Goal: Task Accomplishment & Management: Manage account settings

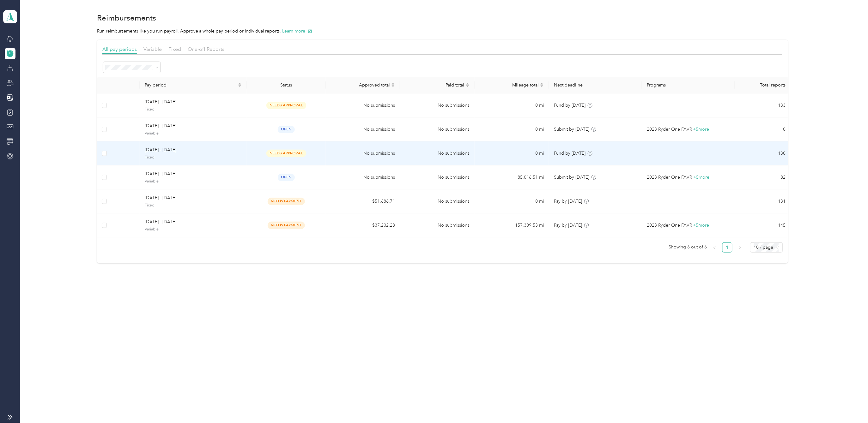
click at [155, 151] on span "[DATE] - [DATE]" at bounding box center [193, 150] width 97 height 7
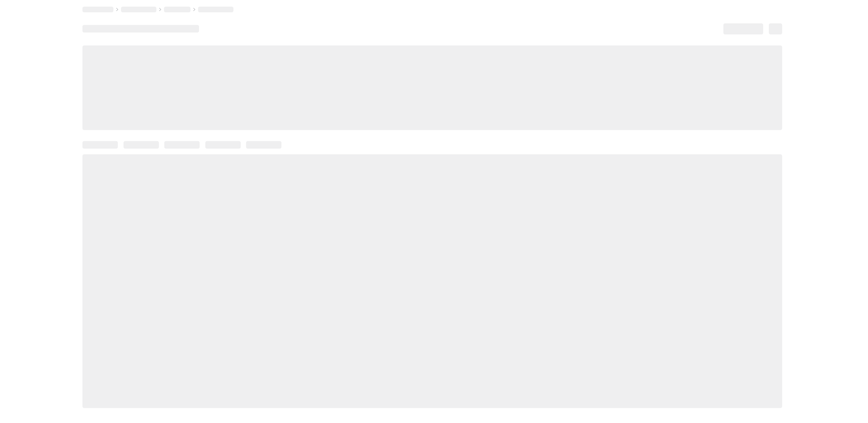
click at [155, 151] on div at bounding box center [432, 274] width 700 height 267
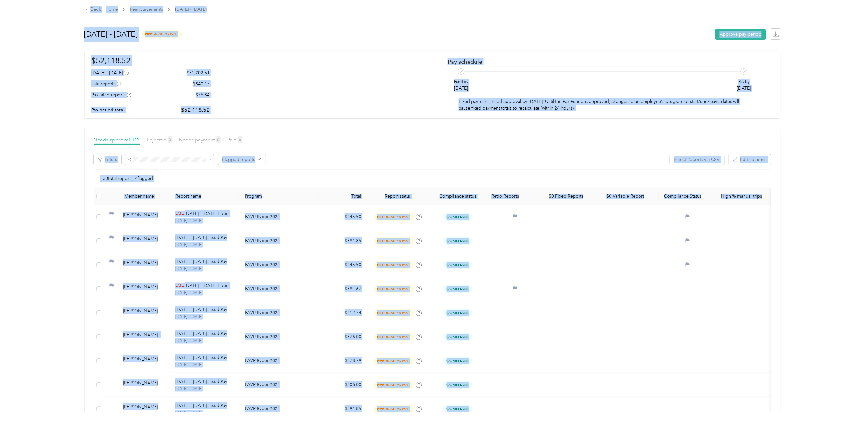
click at [826, 267] on div "Back Home Reimbursements [DATE] - [DATE] [DATE] - [DATE] needs approval Approve…" at bounding box center [432, 211] width 865 height 423
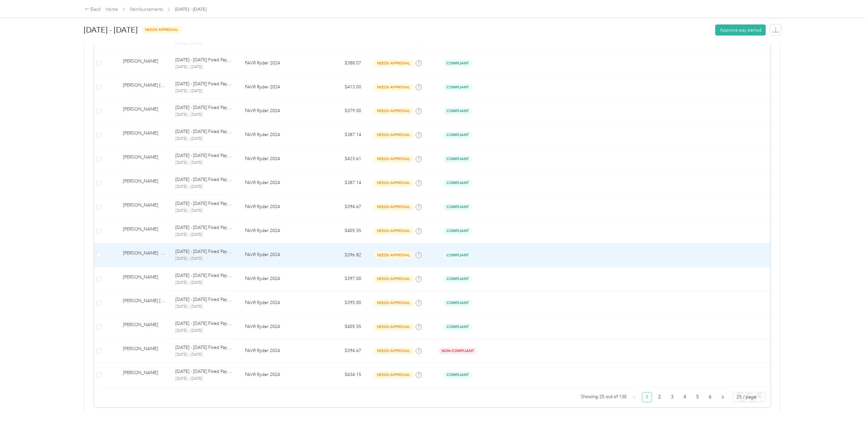
scroll to position [446, 0]
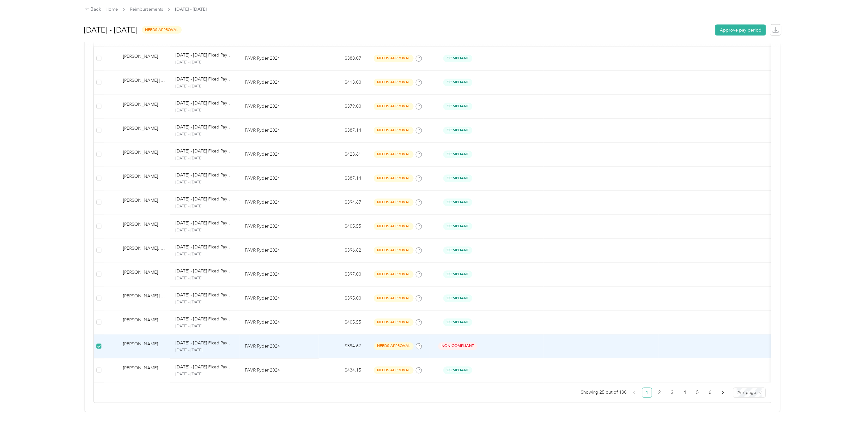
drag, startPoint x: 139, startPoint y: 328, endPoint x: 127, endPoint y: 325, distance: 12.1
click at [127, 341] on div "[PERSON_NAME]" at bounding box center [144, 346] width 42 height 11
drag, startPoint x: 127, startPoint y: 325, endPoint x: 179, endPoint y: 325, distance: 52.1
click at [179, 340] on p "[DATE] - [DATE] Fixed Payment" at bounding box center [204, 343] width 59 height 7
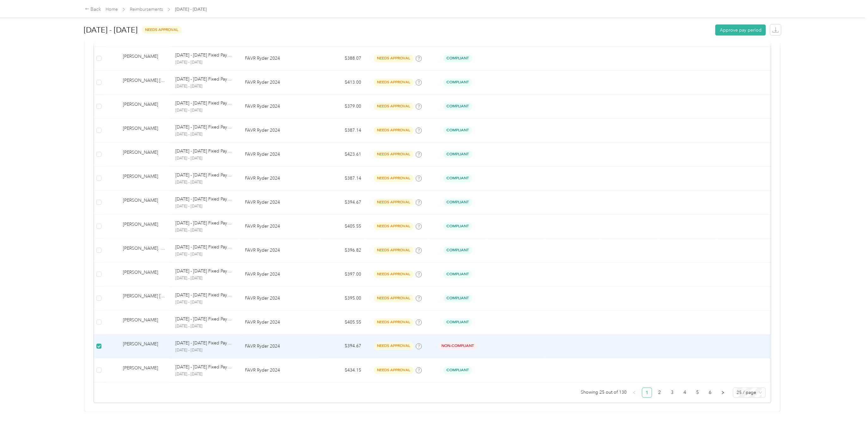
click at [392, 343] on span "needs approval" at bounding box center [394, 346] width 40 height 7
click at [183, 340] on p "[DATE] - [DATE] Fixed Payment" at bounding box center [204, 343] width 59 height 7
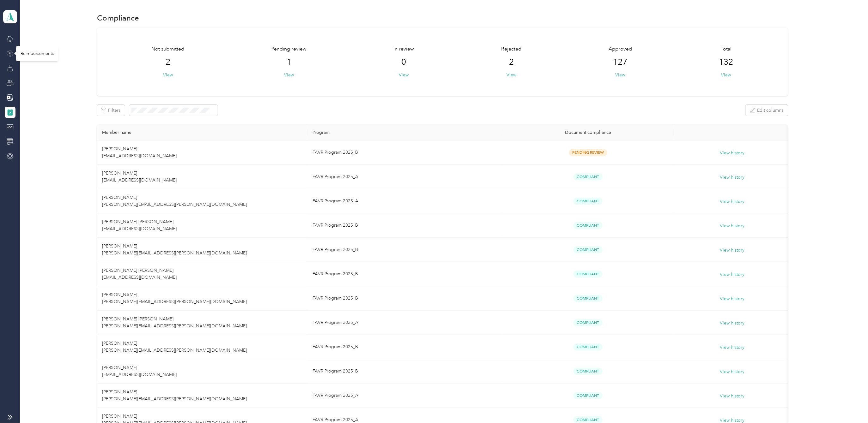
click at [11, 54] on icon at bounding box center [10, 54] width 2 height 4
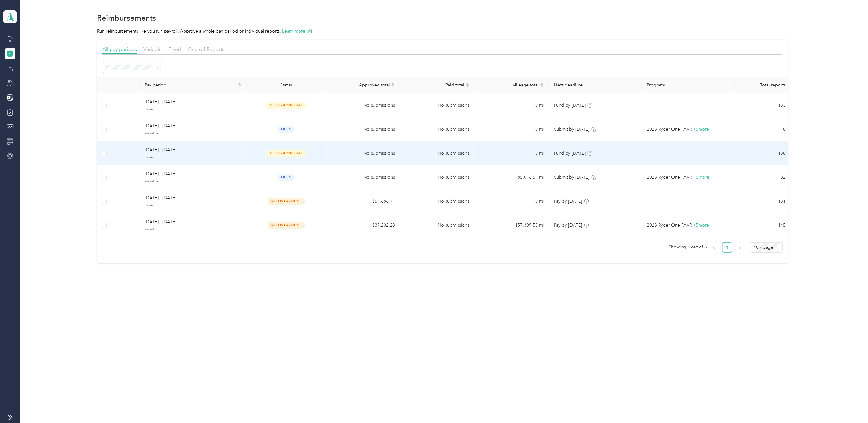
click at [153, 150] on span "[DATE] - [DATE]" at bounding box center [193, 150] width 97 height 7
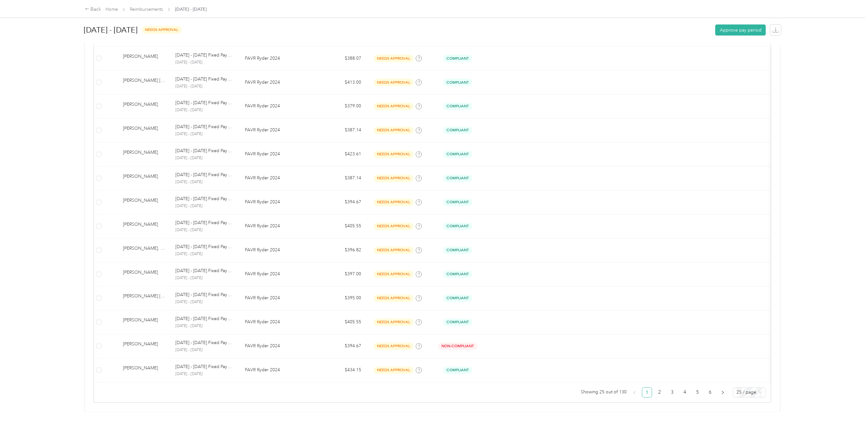
scroll to position [446, 0]
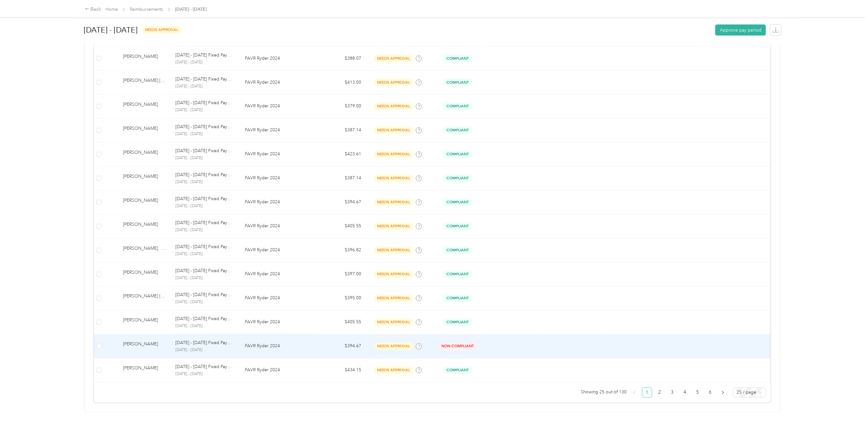
click at [162, 341] on div "[PERSON_NAME]" at bounding box center [144, 346] width 42 height 11
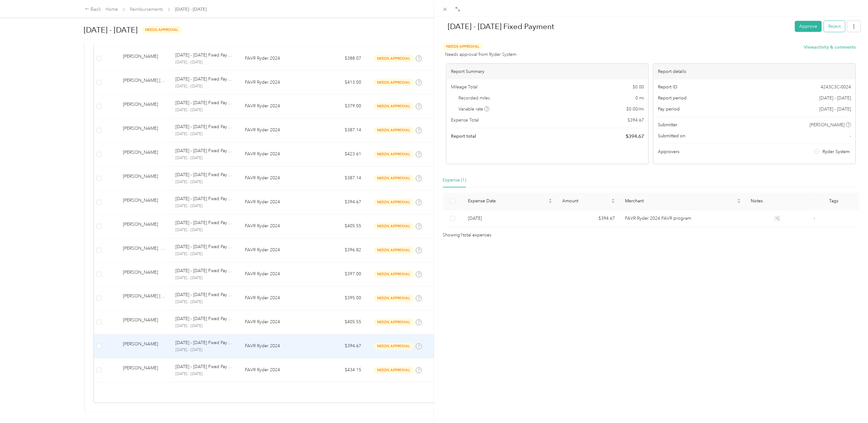
click at [827, 26] on button "Reject" at bounding box center [834, 26] width 21 height 11
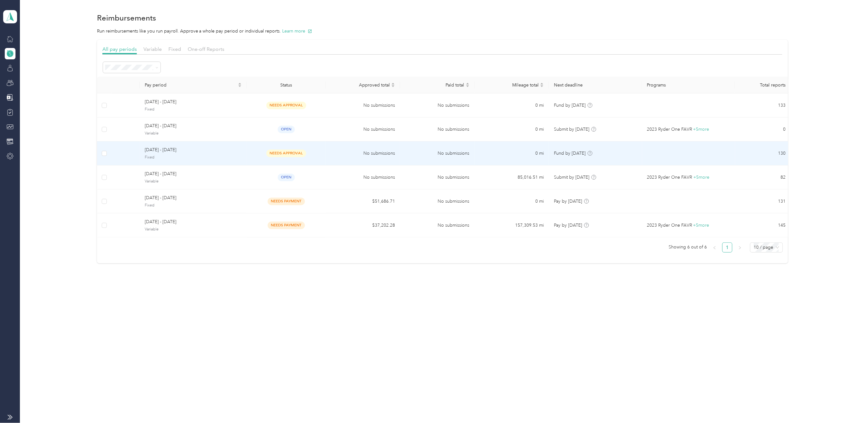
click at [154, 148] on span "[DATE] - [DATE]" at bounding box center [193, 150] width 97 height 7
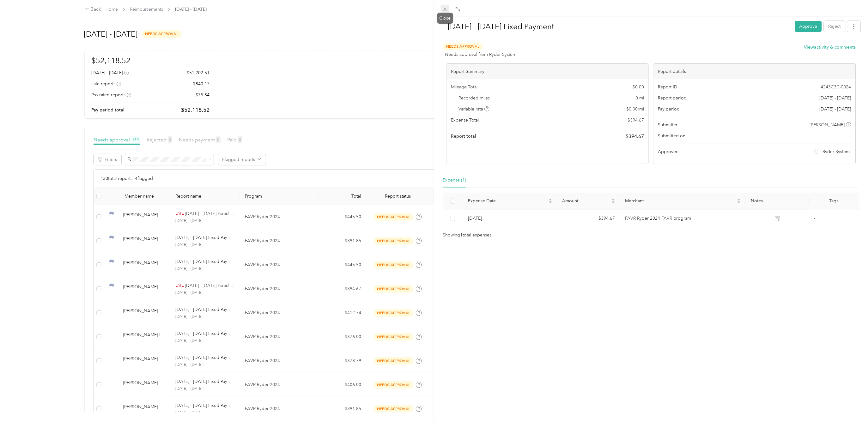
drag, startPoint x: 446, startPoint y: 9, endPoint x: 461, endPoint y: 30, distance: 25.8
click at [446, 9] on icon at bounding box center [444, 9] width 5 height 5
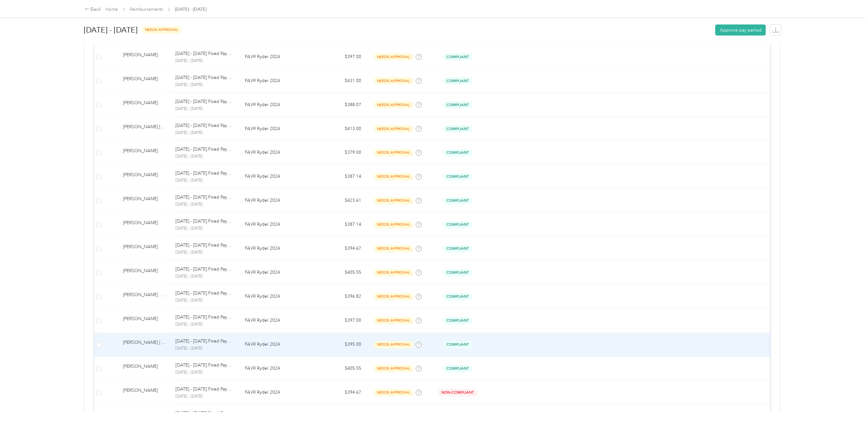
scroll to position [446, 0]
click at [154, 341] on div "[PERSON_NAME]" at bounding box center [144, 346] width 42 height 11
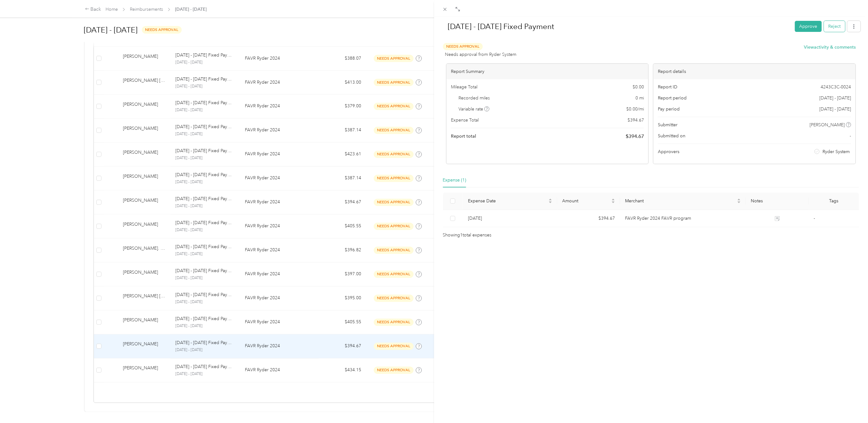
click at [824, 30] on button "Reject" at bounding box center [834, 26] width 21 height 11
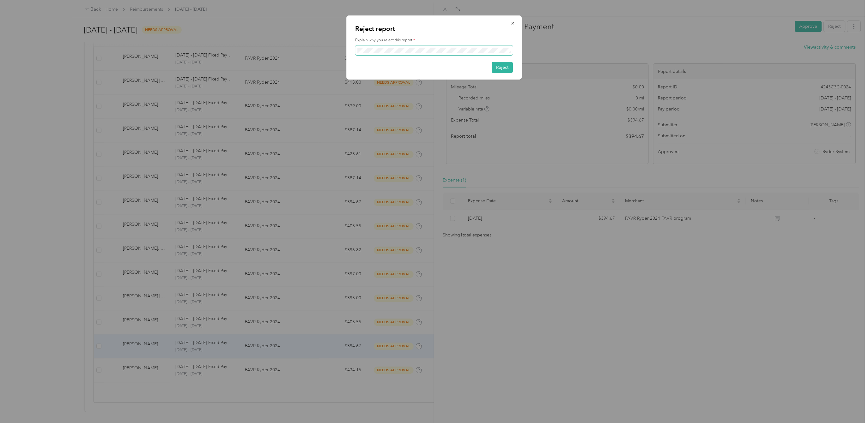
scroll to position [0, 51]
click at [499, 65] on button "Reject" at bounding box center [502, 67] width 21 height 11
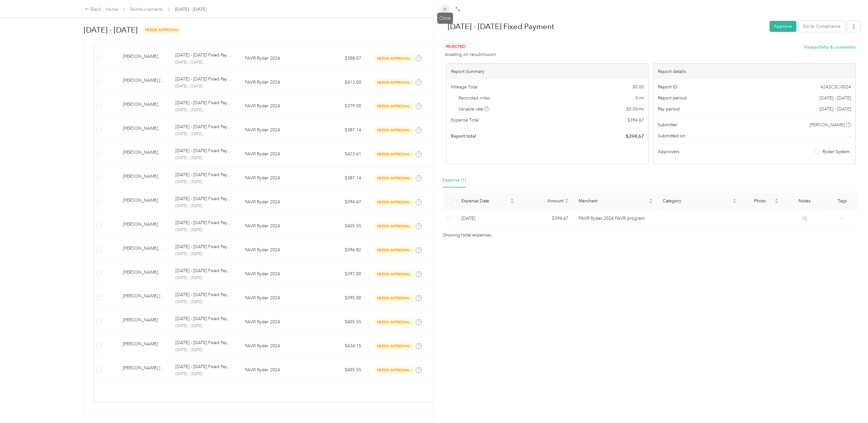
click at [444, 11] on icon at bounding box center [444, 9] width 5 height 5
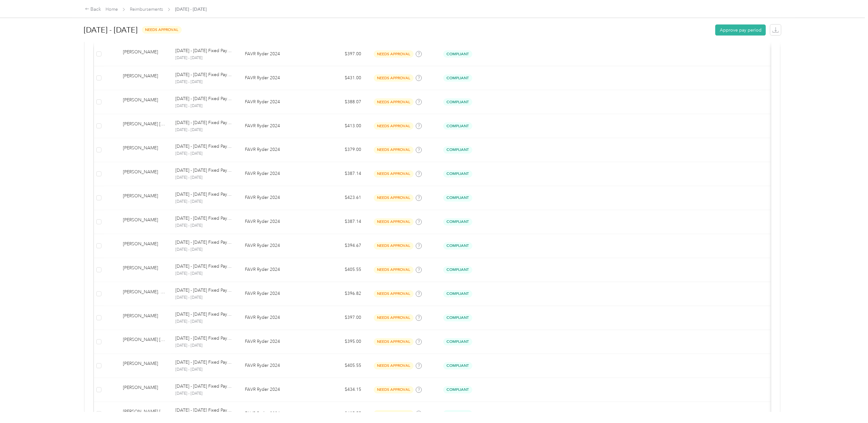
scroll to position [446, 0]
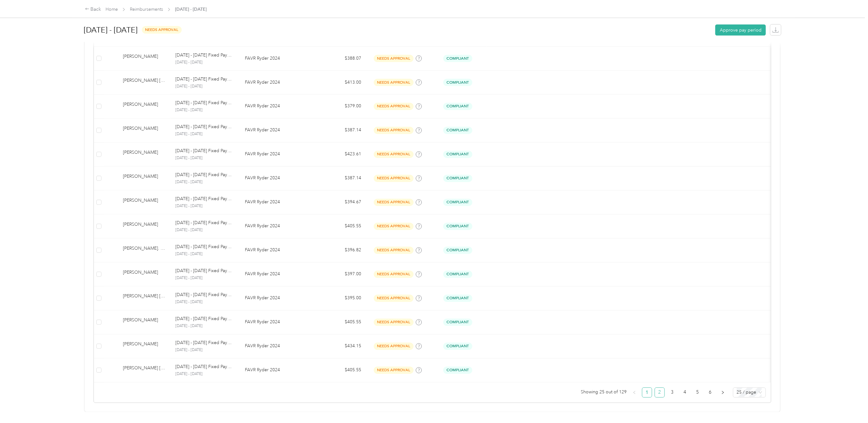
click at [657, 388] on link "2" at bounding box center [659, 392] width 9 height 9
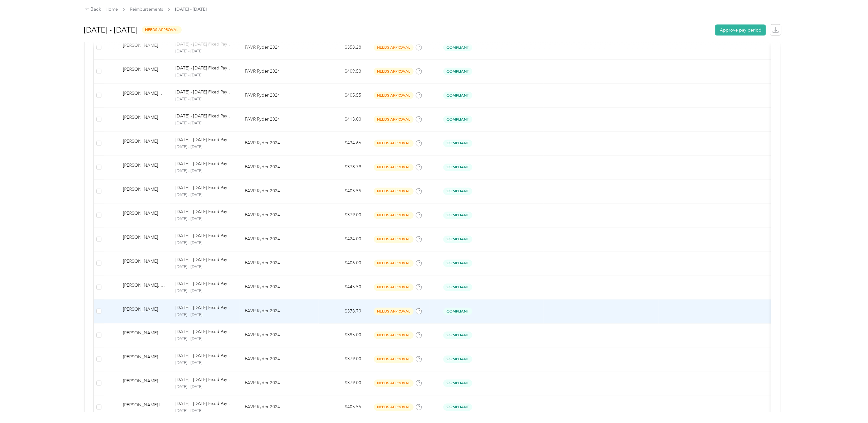
scroll to position [446, 0]
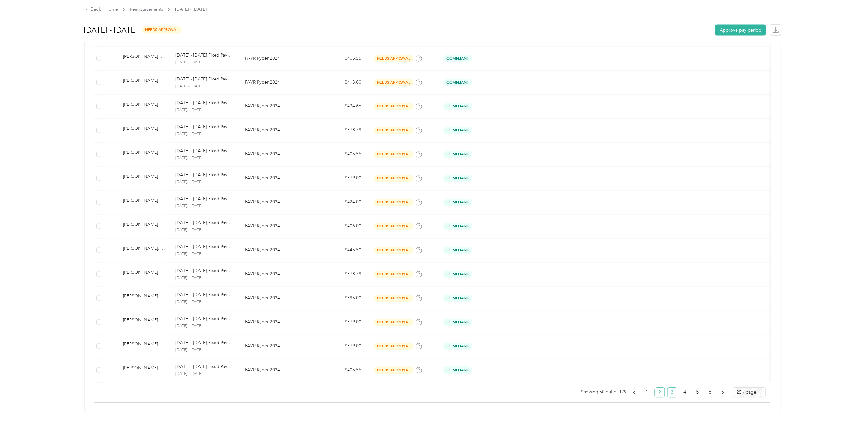
click at [668, 388] on link "3" at bounding box center [672, 392] width 9 height 9
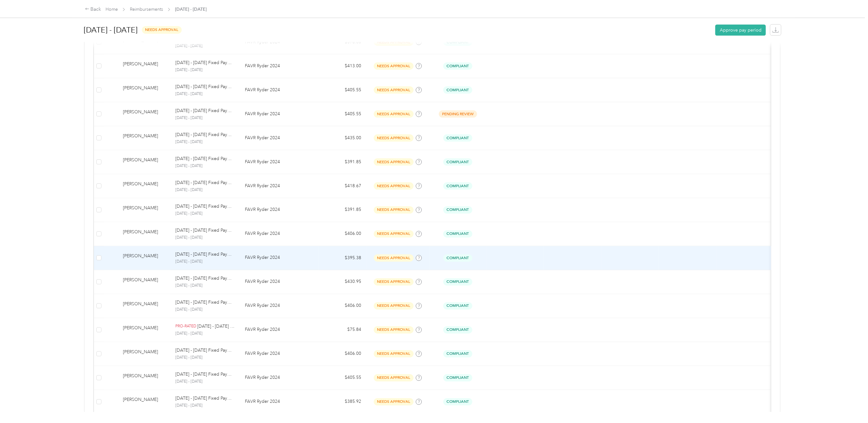
scroll to position [446, 0]
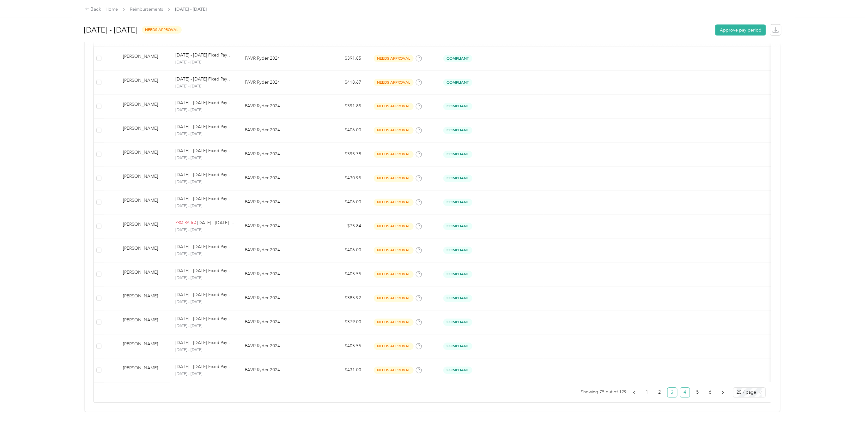
click at [680, 388] on link "4" at bounding box center [684, 392] width 9 height 9
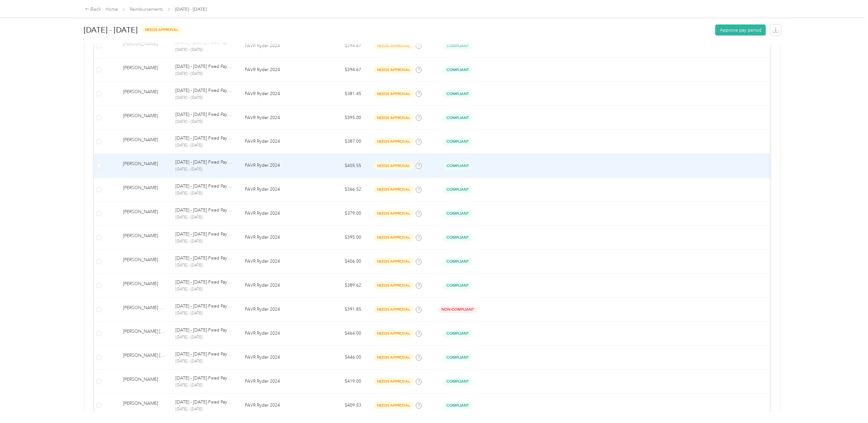
scroll to position [446, 0]
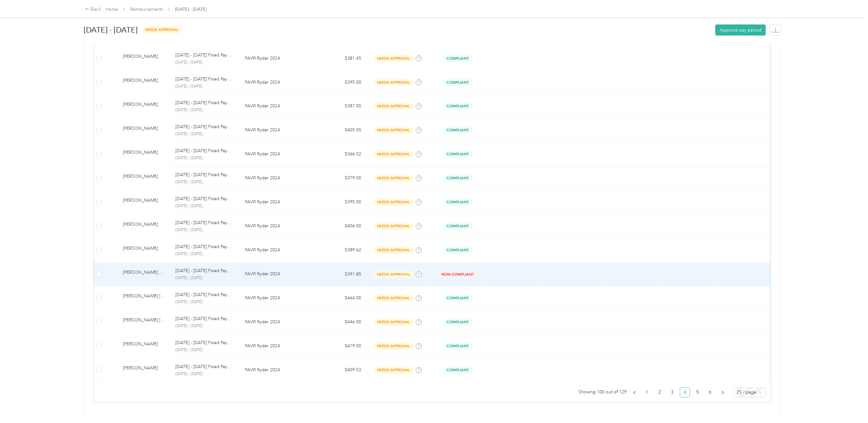
click at [133, 269] on div "Cameron R. Tennis" at bounding box center [144, 274] width 42 height 11
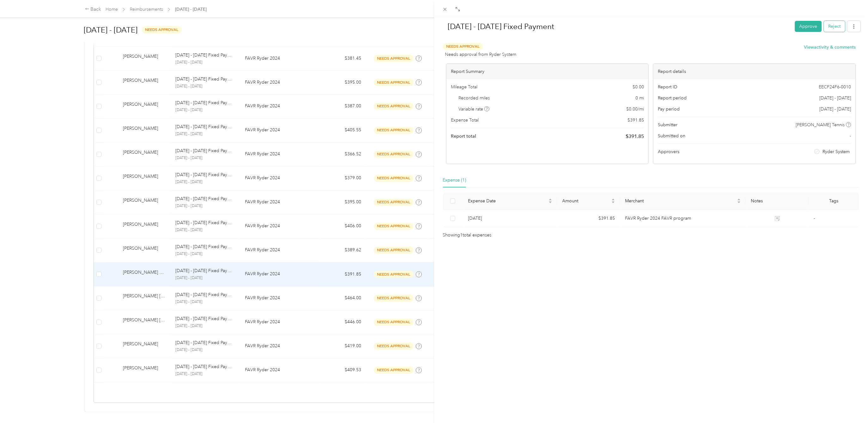
click at [828, 24] on button "Reject" at bounding box center [834, 26] width 21 height 11
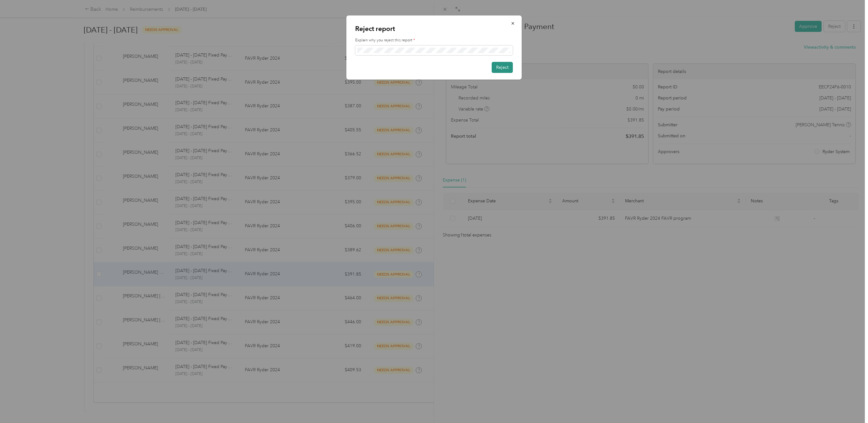
click at [502, 65] on button "Reject" at bounding box center [502, 67] width 21 height 11
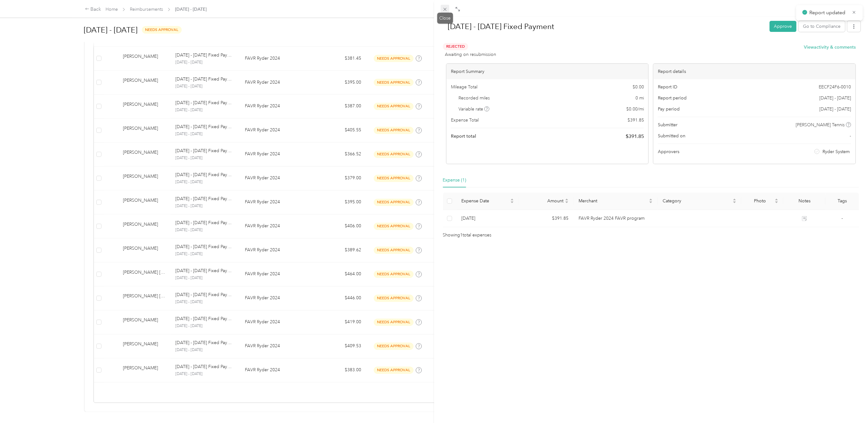
click at [446, 9] on icon at bounding box center [444, 9] width 5 height 5
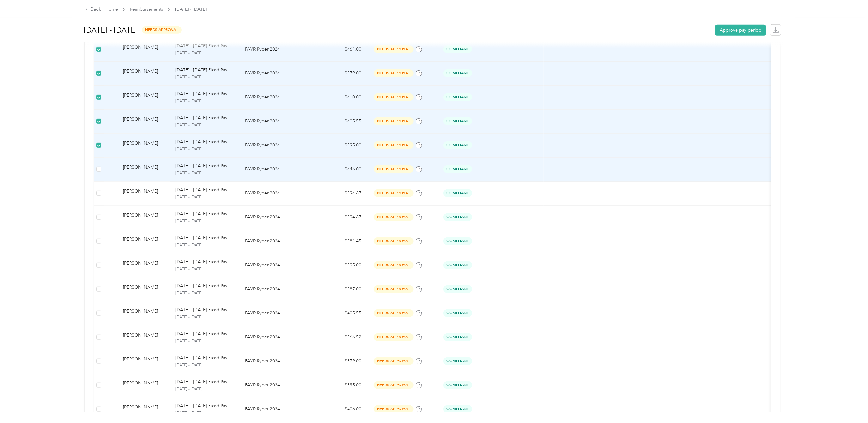
scroll to position [253, 0]
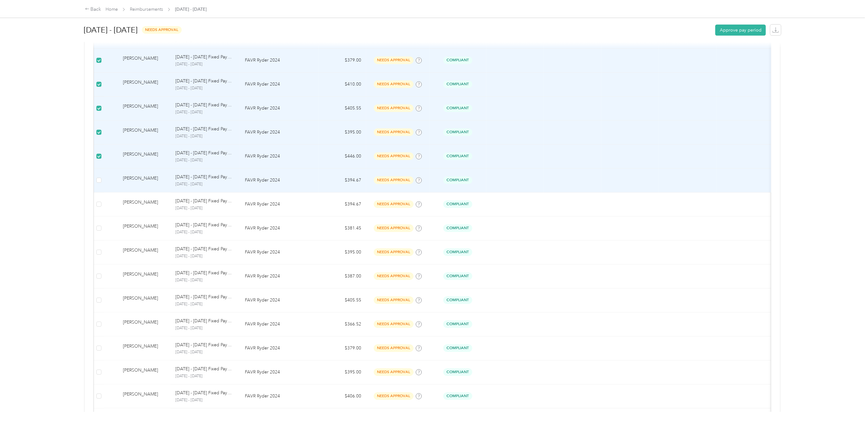
drag, startPoint x: 95, startPoint y: 181, endPoint x: 97, endPoint y: 193, distance: 12.4
click at [96, 181] on td at bounding box center [99, 181] width 10 height 24
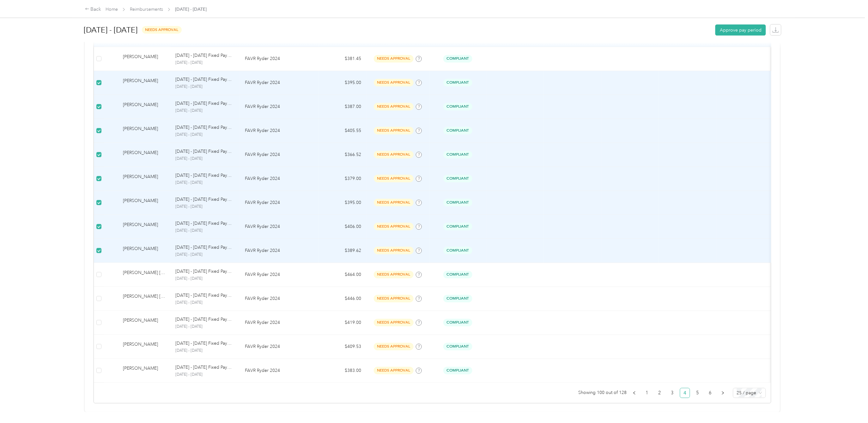
scroll to position [442, 0]
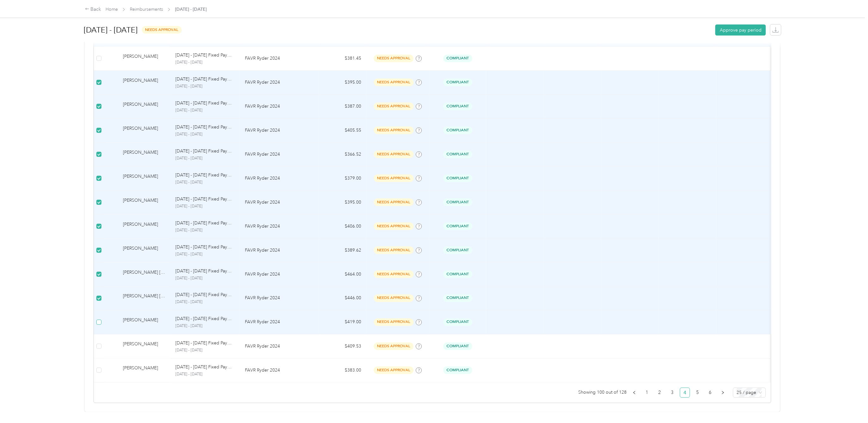
click at [98, 319] on label at bounding box center [98, 322] width 5 height 7
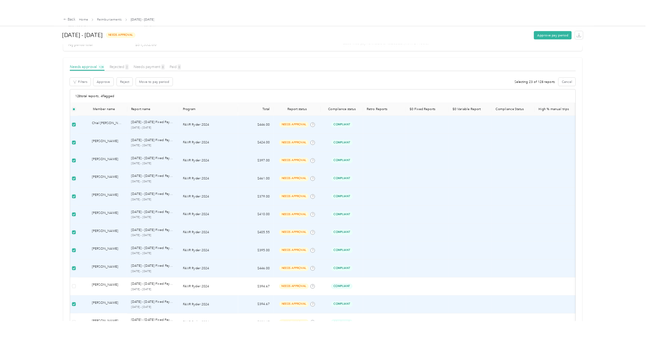
scroll to position [0, 0]
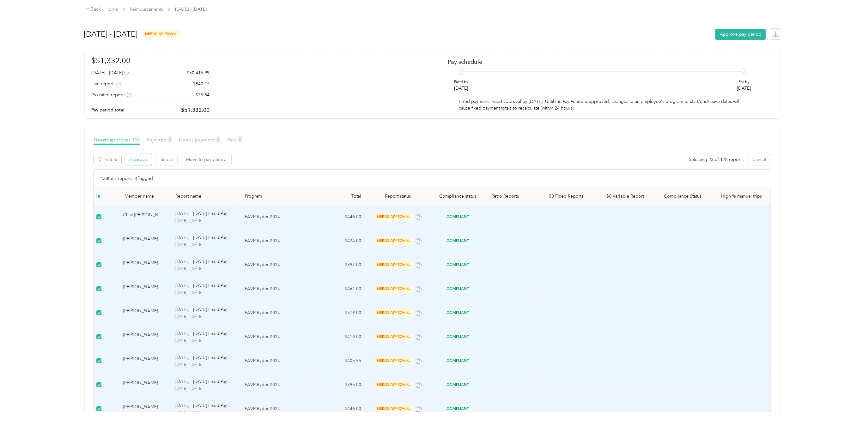
click at [139, 161] on button "Approve" at bounding box center [138, 159] width 27 height 11
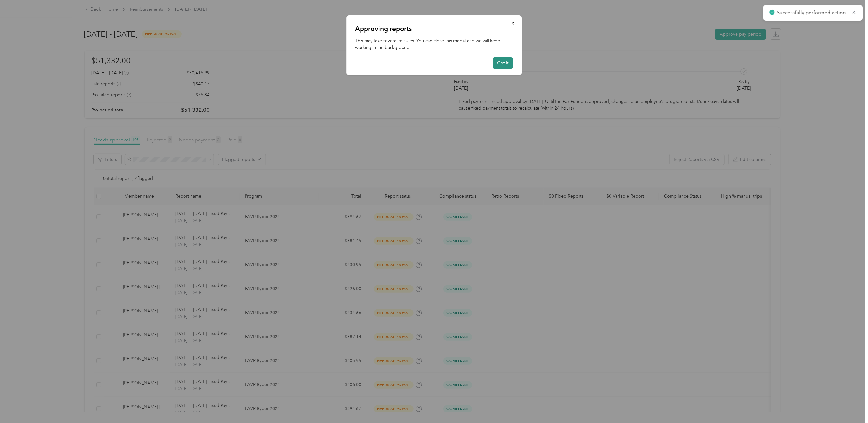
click at [504, 62] on button "Got it" at bounding box center [503, 63] width 20 height 11
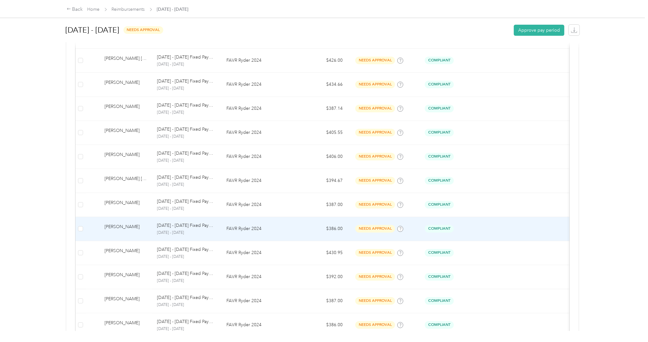
scroll to position [253, 0]
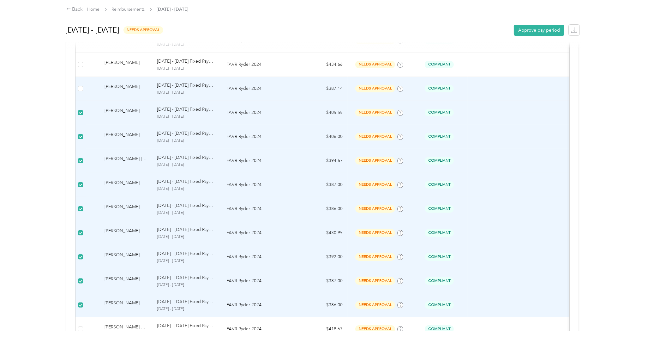
click at [84, 87] on td at bounding box center [81, 89] width 10 height 24
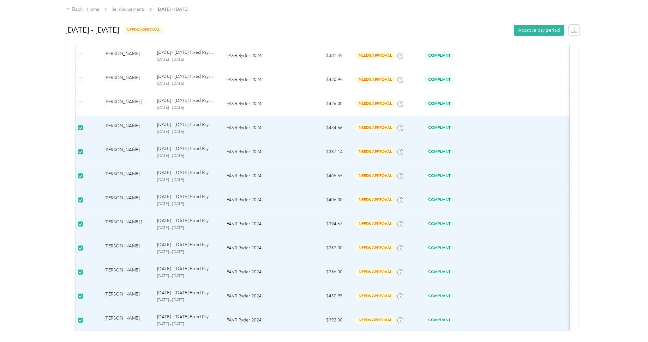
scroll to position [63, 0]
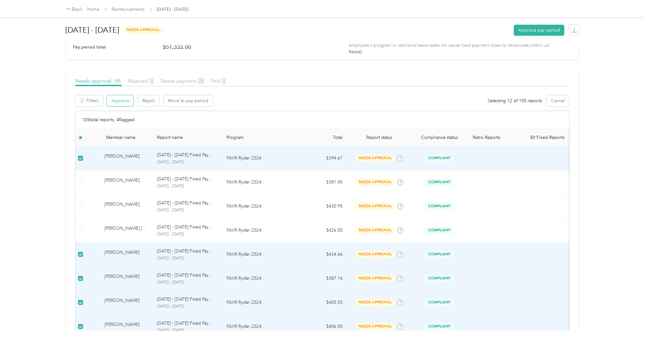
click at [123, 100] on button "Approve" at bounding box center [120, 100] width 27 height 11
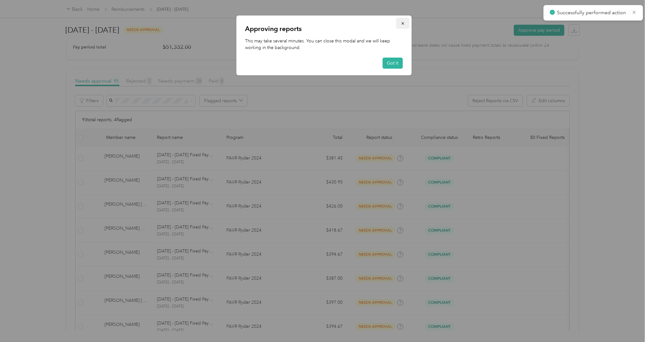
click at [405, 19] on button "button" at bounding box center [403, 23] width 13 height 11
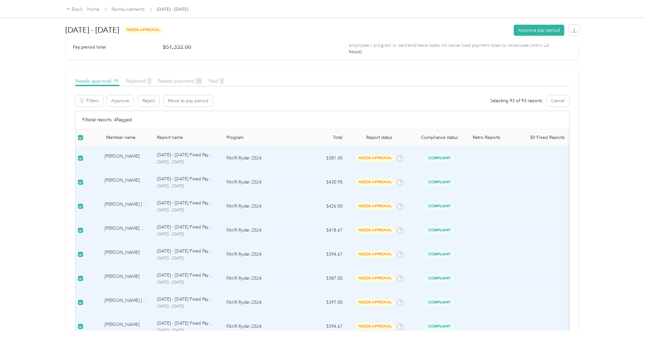
click at [84, 158] on td at bounding box center [81, 158] width 10 height 24
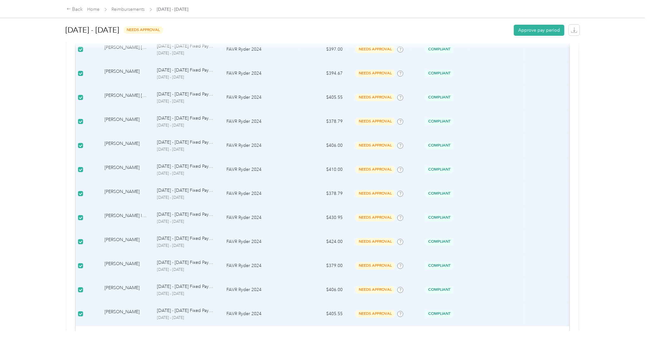
scroll to position [362, 0]
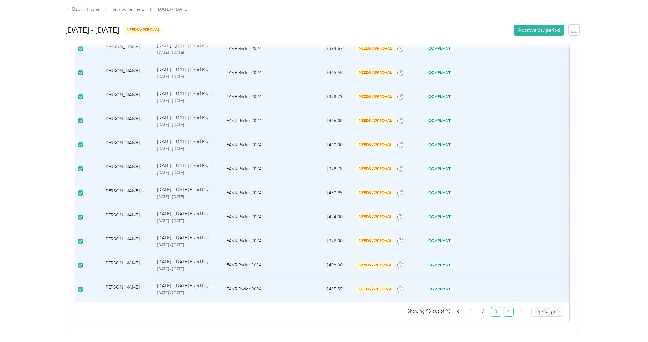
click at [492, 307] on link "3" at bounding box center [496, 311] width 9 height 9
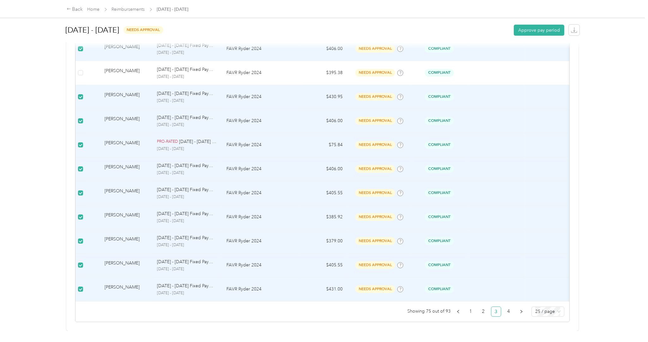
scroll to position [531, 0]
click at [479, 307] on link "2" at bounding box center [483, 311] width 9 height 9
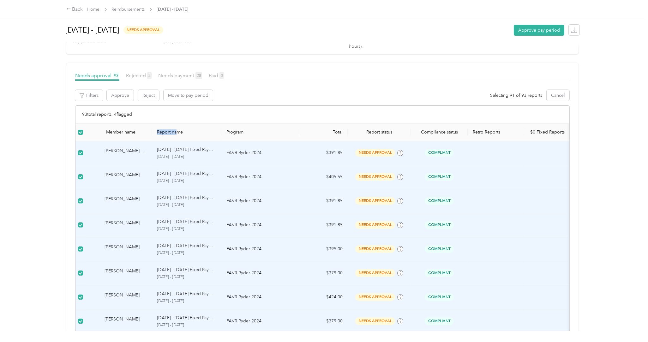
drag, startPoint x: 154, startPoint y: 132, endPoint x: 178, endPoint y: 132, distance: 24.3
click at [178, 132] on th "Report name" at bounding box center [187, 132] width 70 height 17
drag, startPoint x: 178, startPoint y: 132, endPoint x: 153, endPoint y: 133, distance: 25.3
click at [153, 133] on tr "Member name Report name Program Total Report status Compliance status Retro Rep…" at bounding box center [445, 132] width 738 height 17
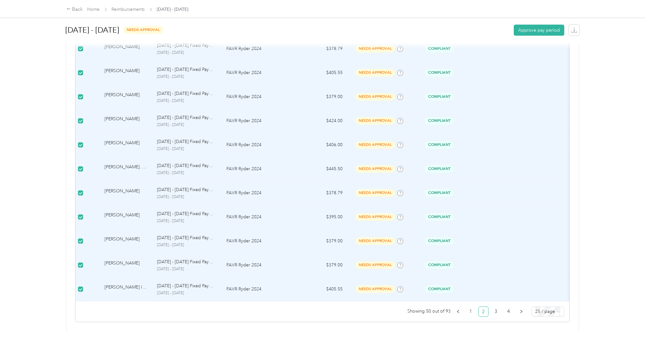
scroll to position [531, 0]
click at [466, 307] on link "1" at bounding box center [470, 311] width 9 height 9
click at [504, 307] on link "4" at bounding box center [508, 311] width 9 height 9
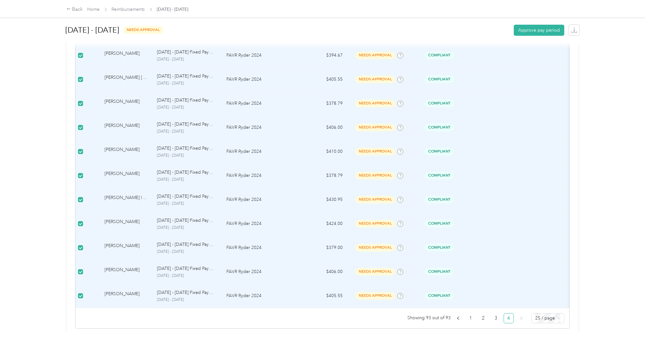
scroll to position [362, 0]
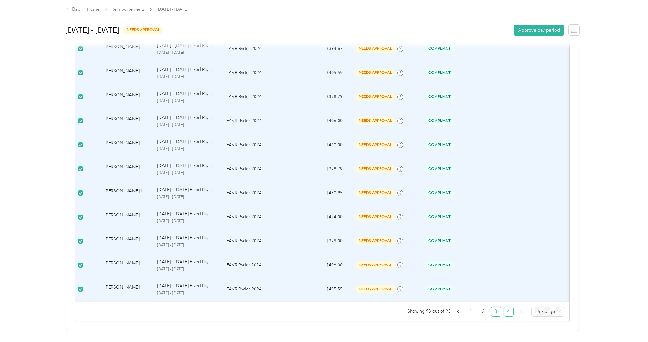
click at [492, 307] on link "3" at bounding box center [496, 311] width 9 height 9
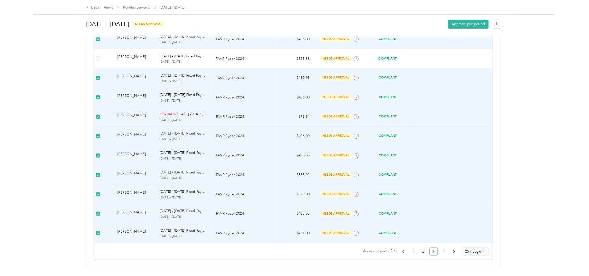
scroll to position [531, 0]
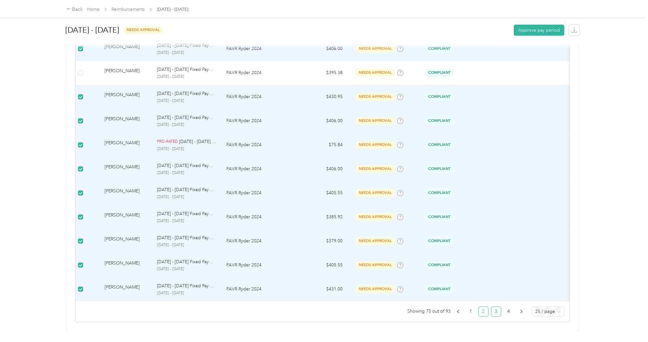
click at [479, 307] on link "2" at bounding box center [483, 311] width 9 height 9
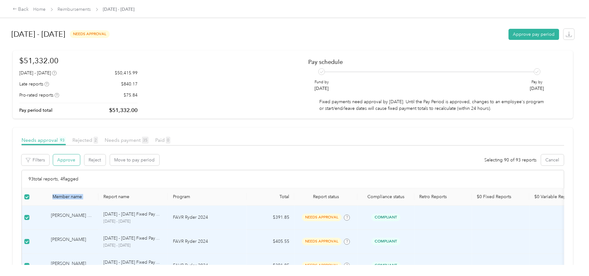
click at [67, 160] on button "Approve" at bounding box center [66, 159] width 27 height 11
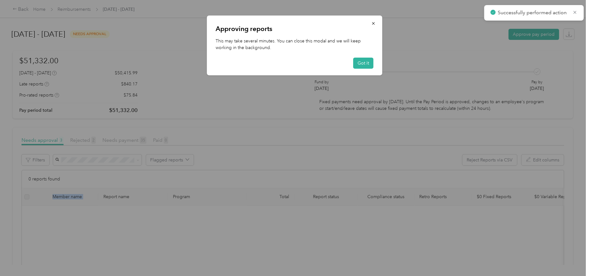
drag, startPoint x: 372, startPoint y: 23, endPoint x: 372, endPoint y: 27, distance: 4.1
click at [372, 22] on icon "button" at bounding box center [373, 23] width 4 height 4
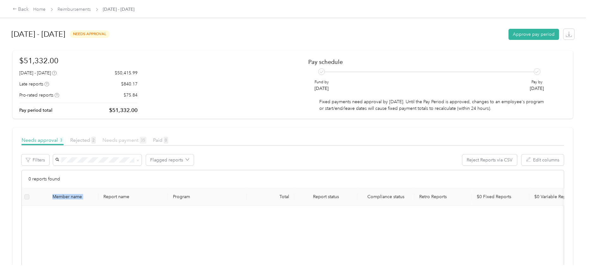
click at [118, 137] on span "Needs payment 35" at bounding box center [124, 140] width 44 height 6
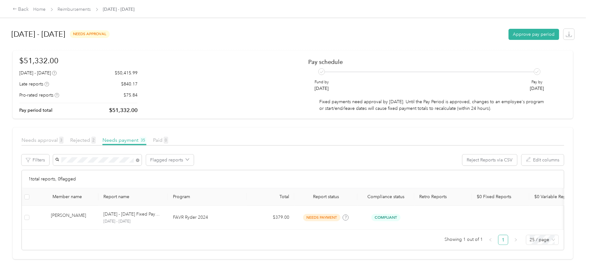
click at [93, 175] on li "Miguel A. Romero" at bounding box center [97, 171] width 88 height 11
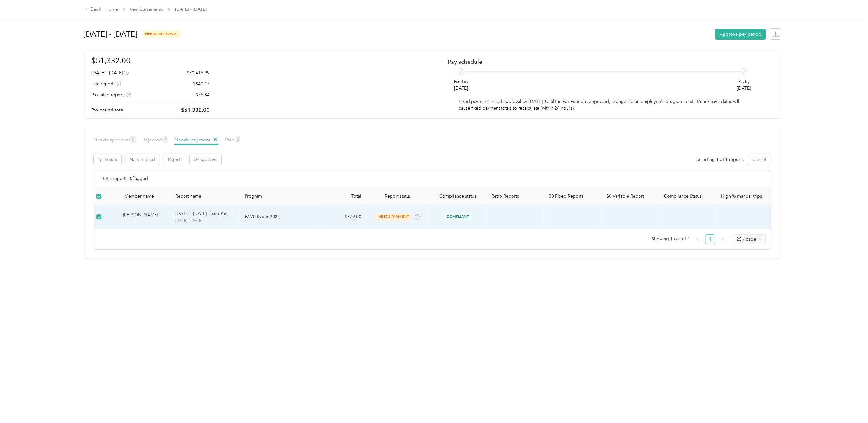
click at [124, 217] on div "Miguel A. Romero" at bounding box center [144, 217] width 42 height 11
click at [143, 215] on div "Miguel A. Romero" at bounding box center [144, 217] width 42 height 11
drag, startPoint x: 143, startPoint y: 215, endPoint x: 260, endPoint y: 285, distance: 136.5
click at [260, 285] on div "August 1 - 31, 2025 needs approval Approve pay period $51,332.00 August 1 - 31,…" at bounding box center [432, 206] width 721 height 412
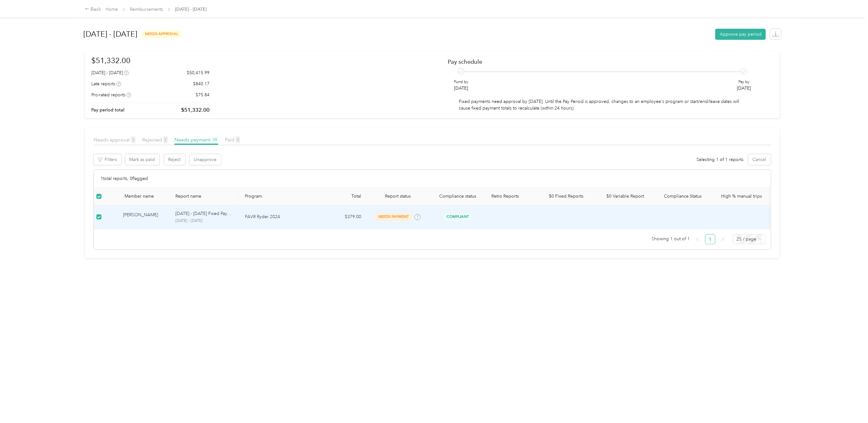
click at [217, 213] on p "[DATE] - [DATE] Fixed Payment" at bounding box center [204, 213] width 59 height 7
drag, startPoint x: 331, startPoint y: 368, endPoint x: 174, endPoint y: 239, distance: 202.9
click at [330, 367] on div "August 1 - 31, 2025 needs approval Approve pay period $51,332.00 August 1 - 31,…" at bounding box center [432, 206] width 721 height 412
click at [143, 215] on div "Miguel A. Romero" at bounding box center [144, 217] width 42 height 11
drag, startPoint x: 226, startPoint y: 365, endPoint x: 219, endPoint y: 356, distance: 10.6
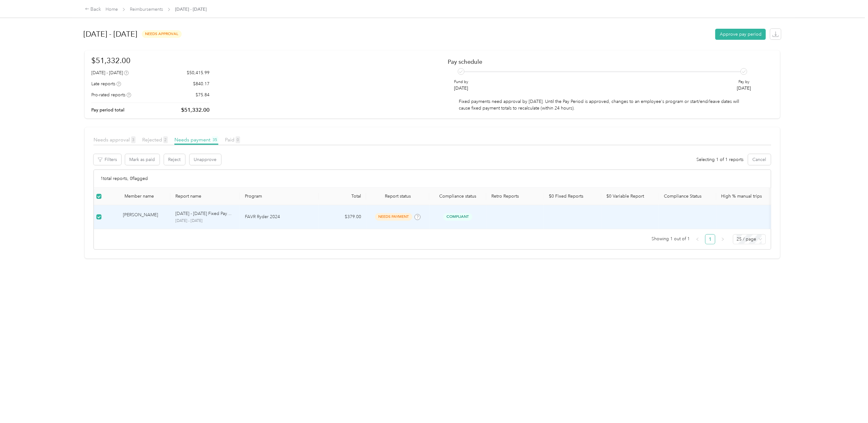
click at [226, 364] on div "August 1 - 31, 2025 needs approval Approve pay period $51,332.00 August 1 - 31,…" at bounding box center [432, 206] width 721 height 412
click at [119, 137] on span "Needs approval 3" at bounding box center [115, 140] width 42 height 6
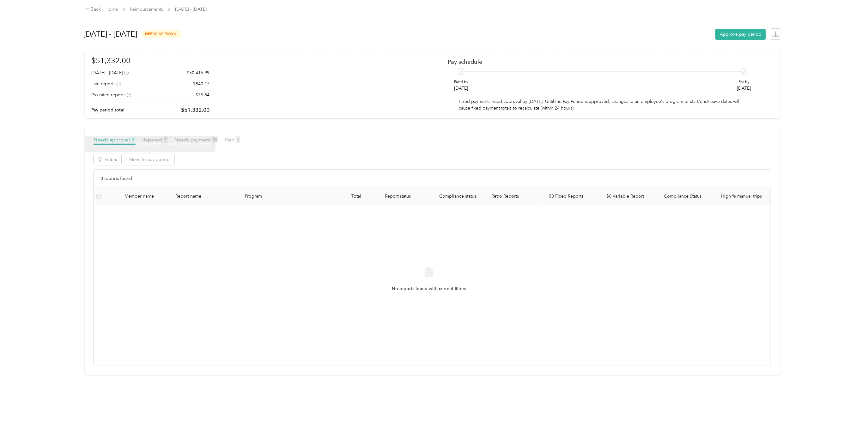
click at [123, 138] on div "It's only possible to move reports in "Needs approval" status" at bounding box center [150, 144] width 131 height 15
click at [154, 6] on span "Reimbursements" at bounding box center [146, 9] width 33 height 7
click at [155, 7] on link "Reimbursements" at bounding box center [146, 9] width 33 height 5
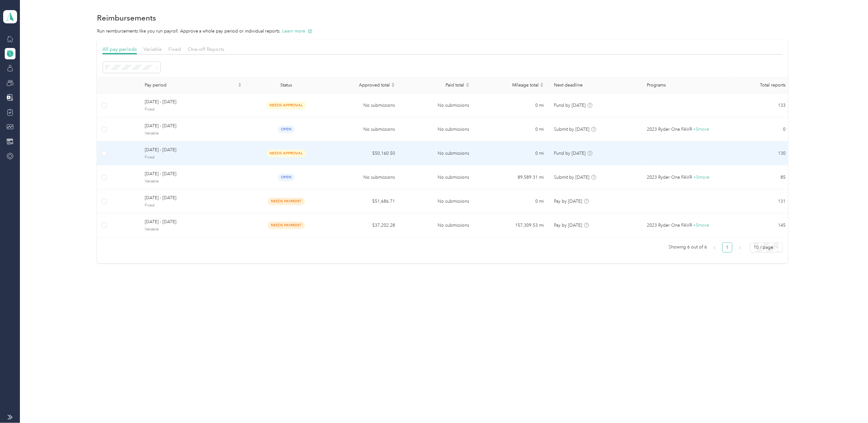
click at [159, 149] on span "[DATE] - [DATE]" at bounding box center [193, 150] width 97 height 7
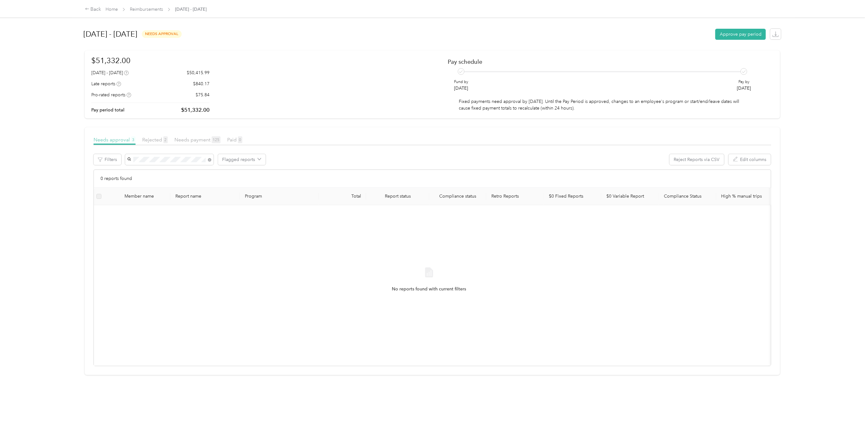
click at [125, 140] on span "Needs approval 3" at bounding box center [115, 140] width 42 height 6
click at [193, 138] on span "Needs payment 125" at bounding box center [197, 140] width 46 height 6
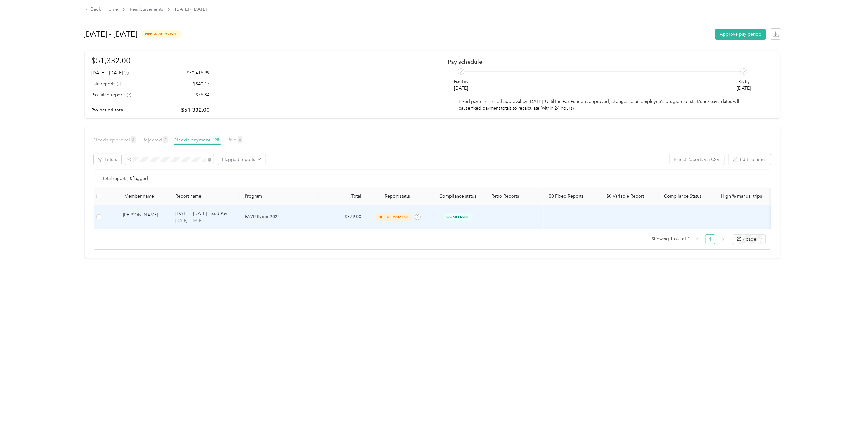
click at [151, 216] on div "Miguel A. Romero" at bounding box center [144, 217] width 42 height 11
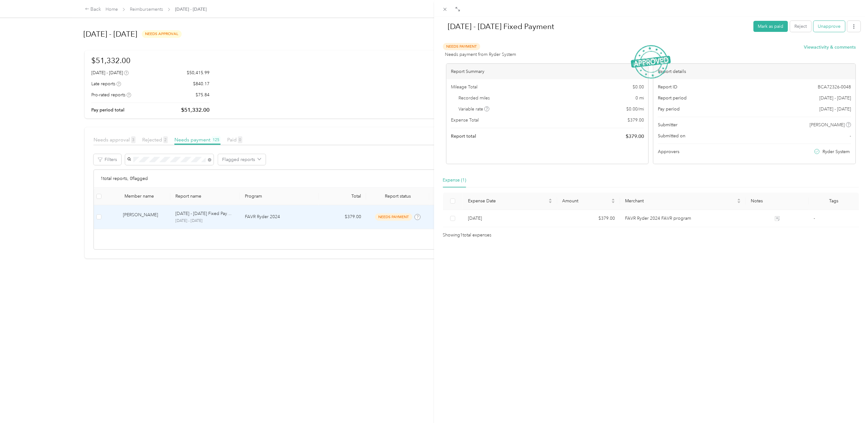
click at [823, 29] on button "Unapprove" at bounding box center [830, 26] width 32 height 11
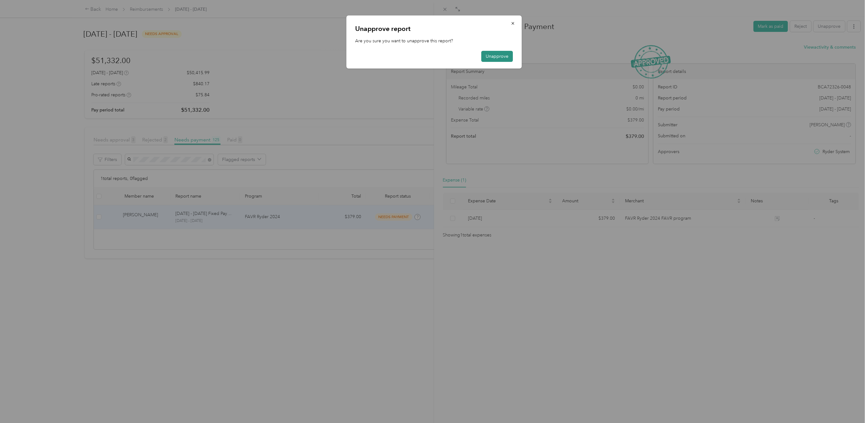
click at [504, 57] on button "Unapprove" at bounding box center [497, 56] width 32 height 11
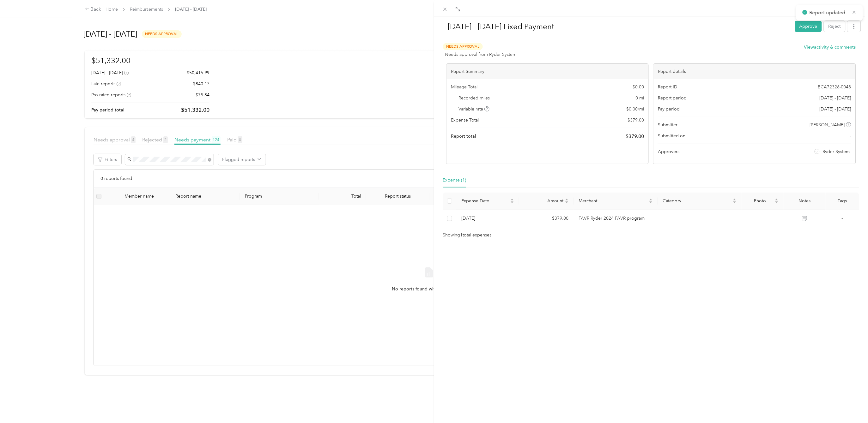
click at [209, 161] on div "Aug 1 - 31, 2025 Fixed Payment Approve Reject Needs Approval Needs approval fro…" at bounding box center [434, 211] width 868 height 423
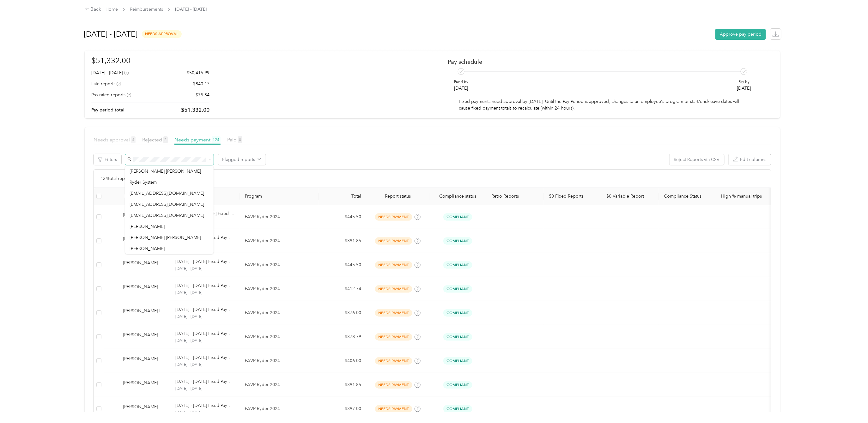
click at [125, 139] on span "Needs approval 4" at bounding box center [115, 140] width 42 height 6
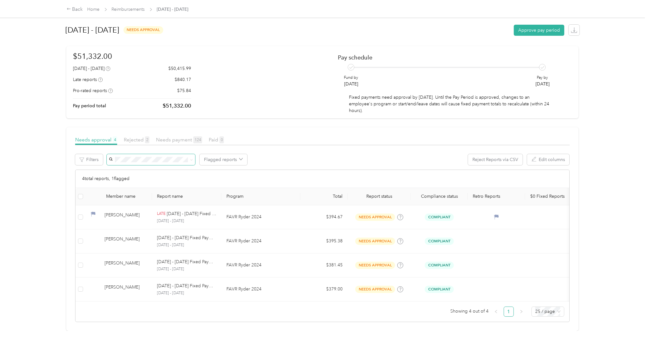
scroll to position [25, 0]
click at [141, 137] on span "Rejected 2" at bounding box center [137, 140] width 26 height 6
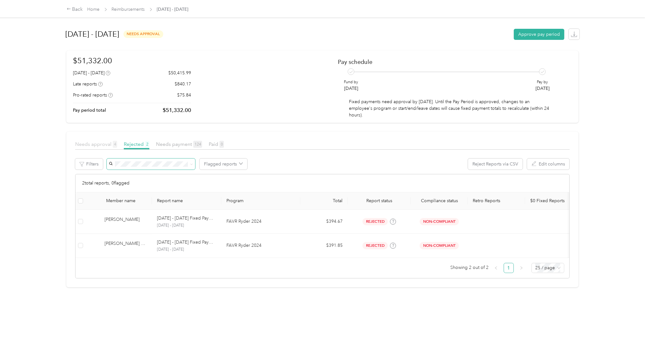
click at [101, 144] on span "Needs approval 4" at bounding box center [96, 144] width 42 height 6
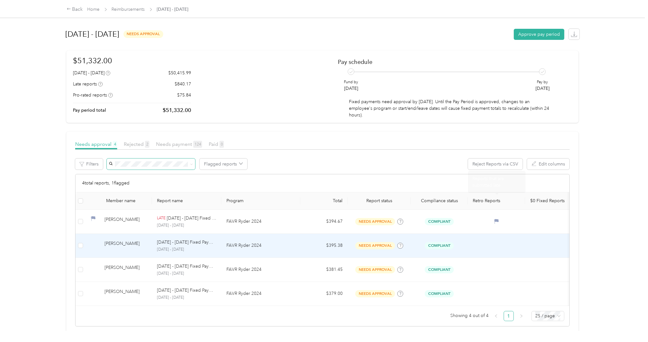
scroll to position [25, 0]
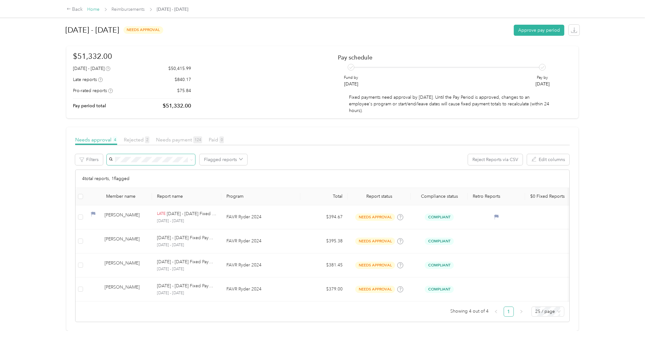
click at [91, 9] on link "Home" at bounding box center [94, 9] width 12 height 5
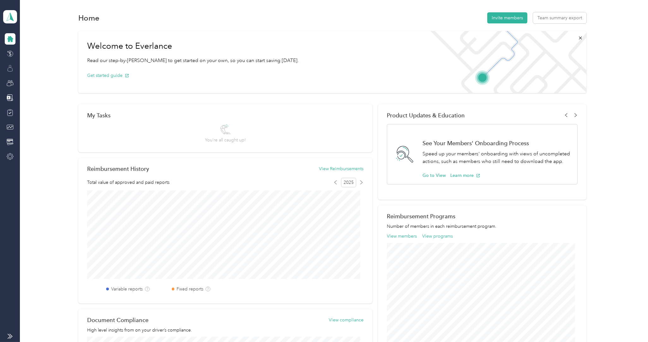
click at [9, 67] on icon at bounding box center [10, 66] width 2 height 2
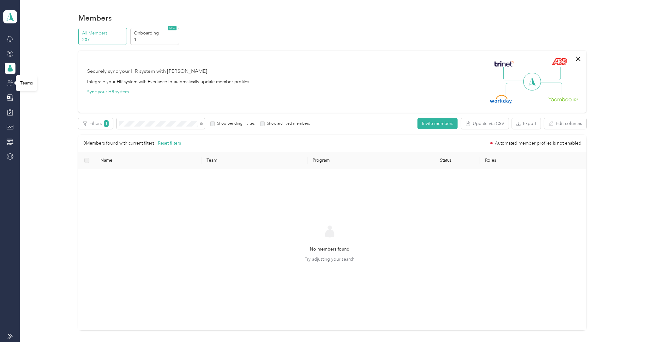
click at [10, 85] on icon at bounding box center [10, 83] width 7 height 7
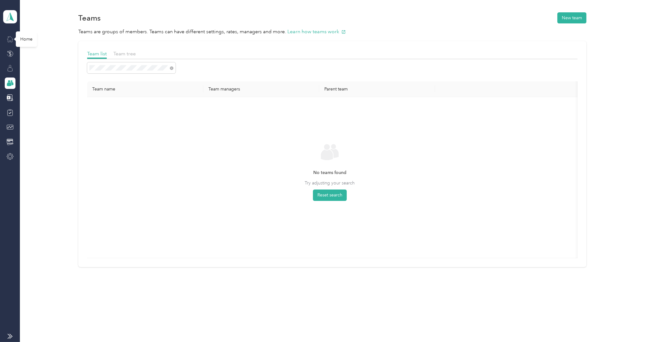
click at [12, 38] on icon at bounding box center [10, 38] width 7 height 7
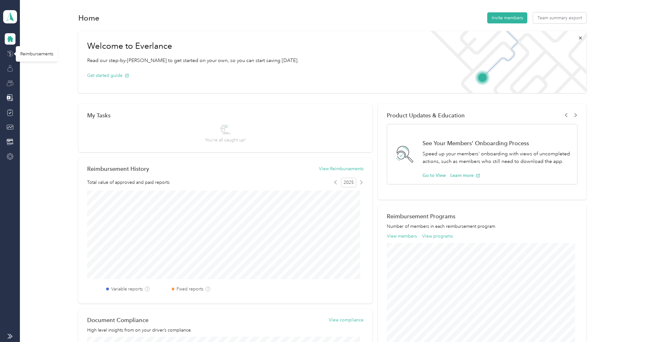
click at [12, 53] on icon at bounding box center [10, 53] width 7 height 7
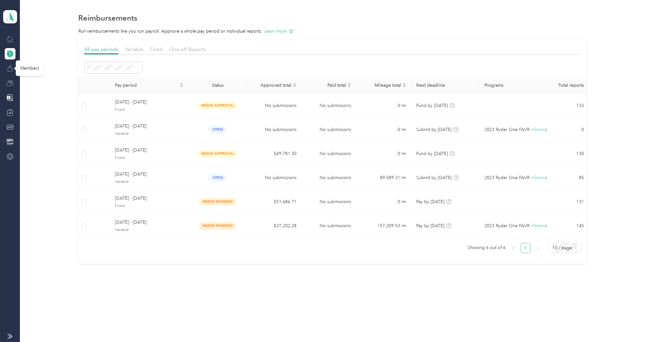
click at [12, 69] on icon at bounding box center [10, 69] width 5 height 4
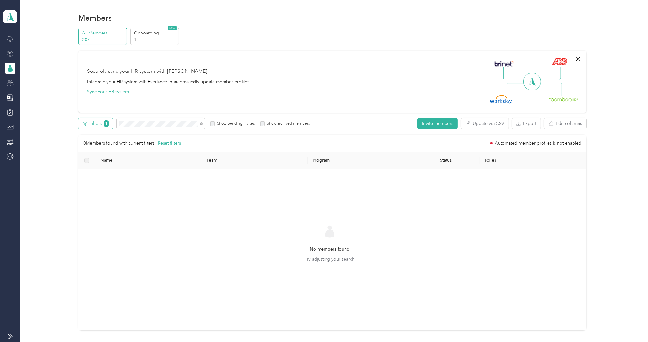
click at [94, 124] on button "Filters 1" at bounding box center [95, 123] width 35 height 11
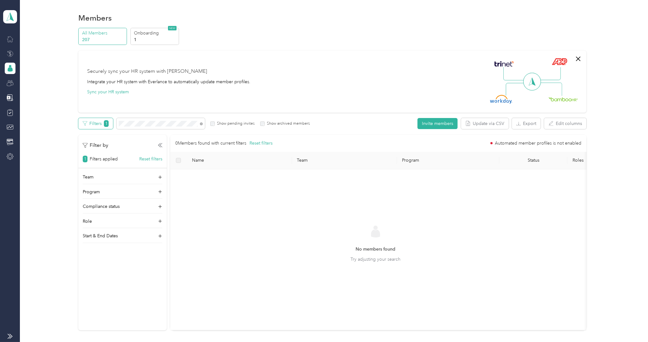
click at [94, 124] on button "Filters 1" at bounding box center [95, 123] width 35 height 11
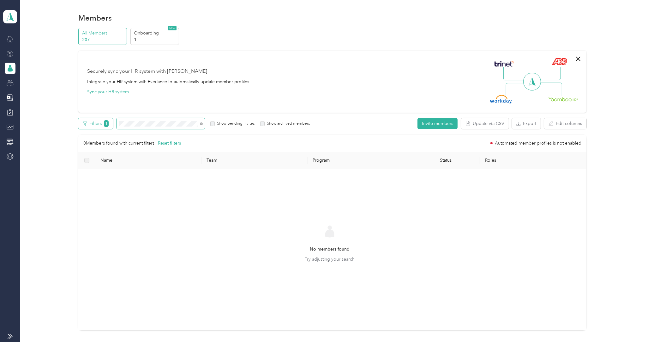
click at [85, 118] on div "Filters 1 Show pending invites Show archived members" at bounding box center [193, 123] width 231 height 11
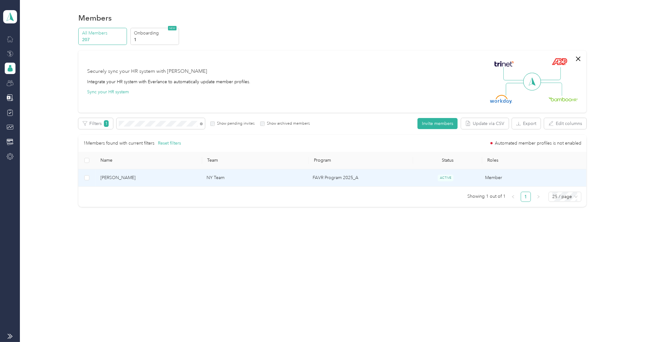
click at [124, 180] on span "Miguel A. Romero" at bounding box center [148, 177] width 96 height 7
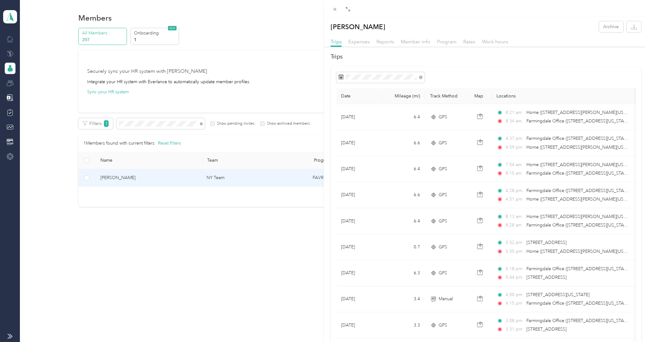
click at [9, 50] on div "Miguel A. Romero Archive Trips Expenses Reports Member info Program Rates Work …" at bounding box center [324, 171] width 648 height 342
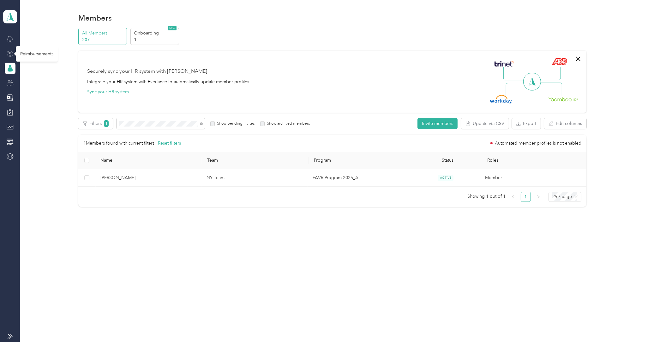
click at [10, 54] on icon at bounding box center [10, 53] width 7 height 7
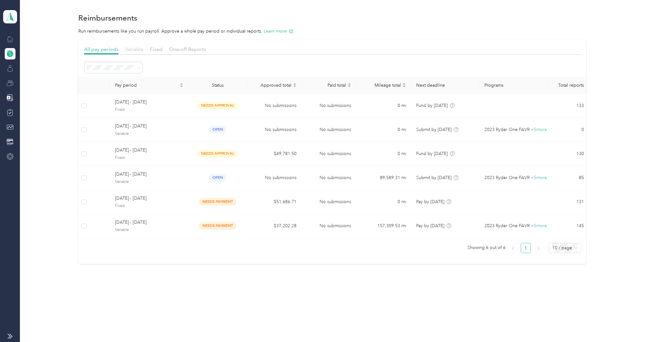
click at [132, 48] on span "Variable" at bounding box center [134, 49] width 18 height 6
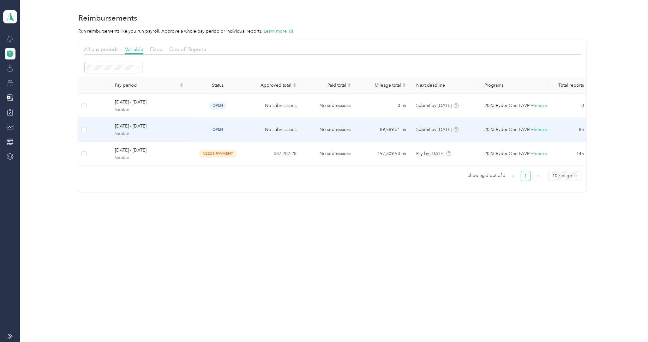
click at [128, 126] on span "[DATE] - [DATE]" at bounding box center [149, 126] width 69 height 7
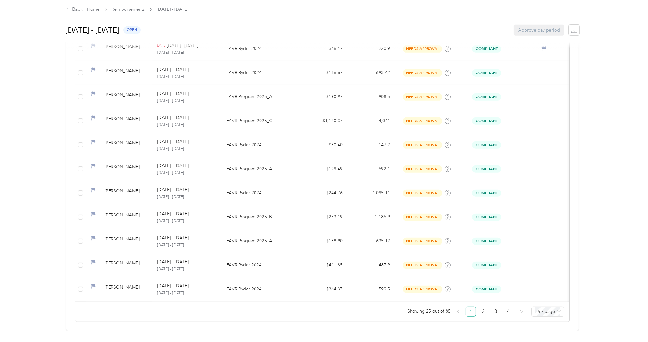
scroll to position [516, 0]
click at [479, 307] on link "2" at bounding box center [483, 311] width 9 height 9
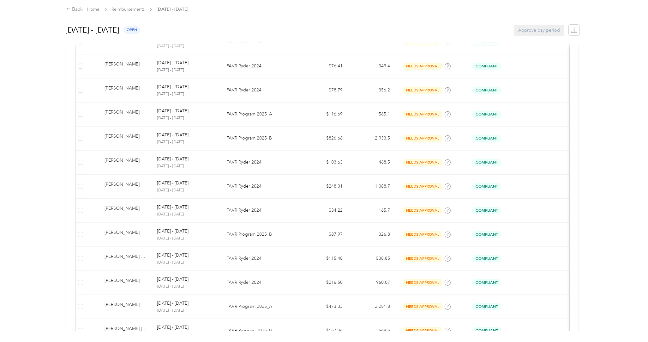
scroll to position [516, 0]
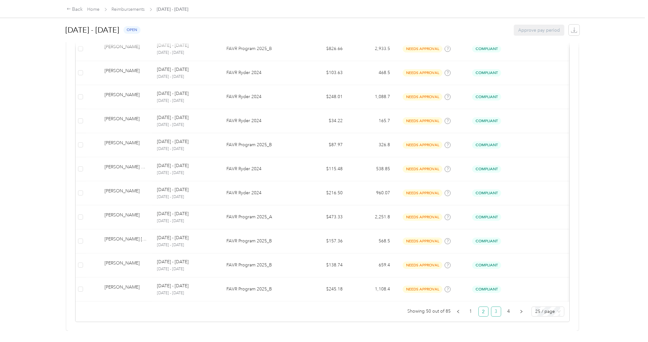
click at [492, 307] on link "3" at bounding box center [496, 311] width 9 height 9
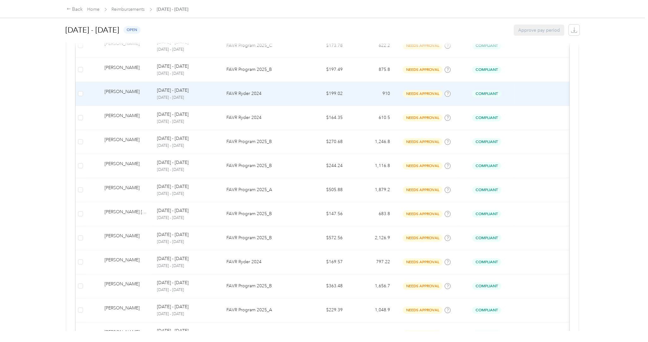
scroll to position [516, 0]
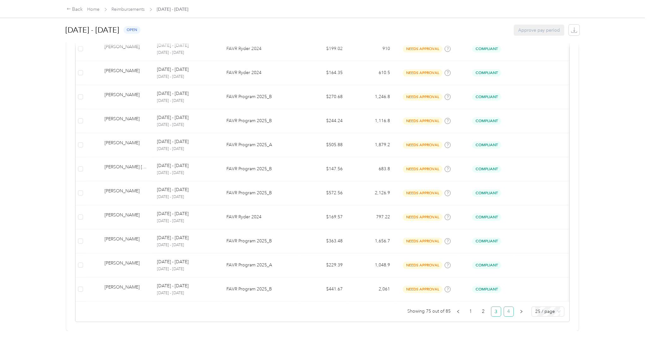
click at [504, 307] on link "4" at bounding box center [508, 311] width 9 height 9
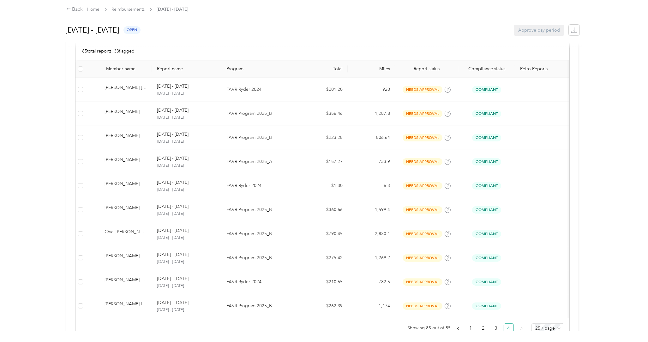
scroll to position [154, 0]
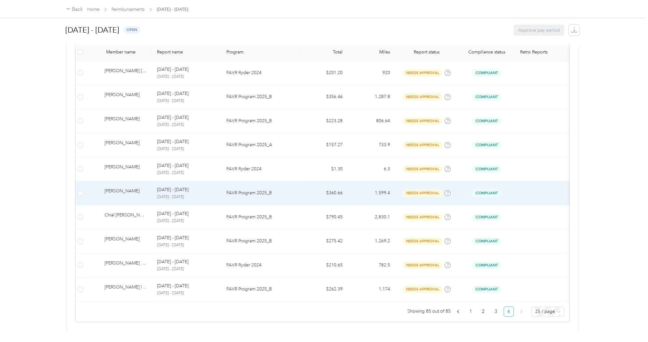
click at [256, 165] on p "FAVR Ryder 2024" at bounding box center [261, 168] width 69 height 7
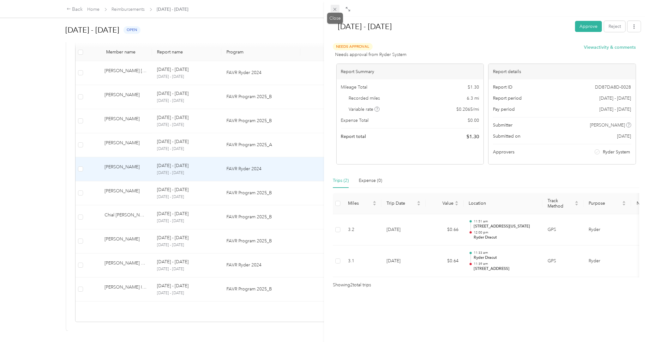
click at [335, 8] on icon at bounding box center [334, 9] width 5 height 5
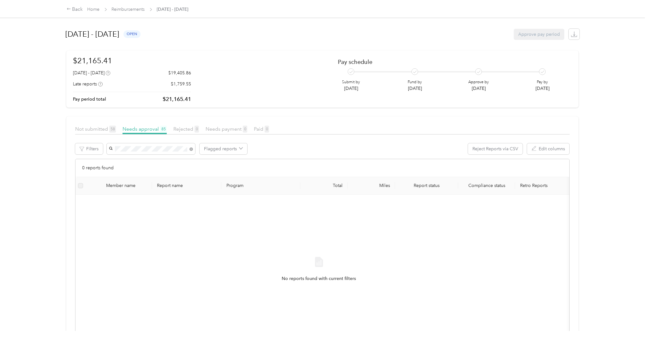
click at [139, 162] on li "[PERSON_NAME]" at bounding box center [151, 160] width 88 height 11
click at [90, 129] on span "Not submitted 58" at bounding box center [95, 129] width 41 height 6
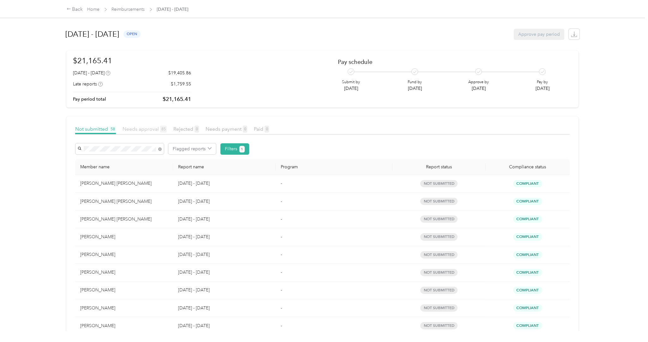
click at [146, 126] on span "Needs approval 85" at bounding box center [145, 129] width 44 height 6
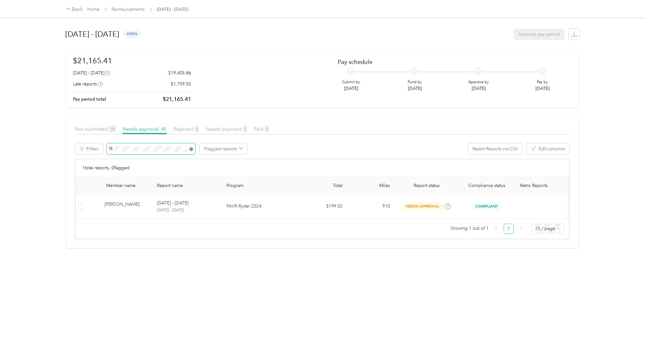
click at [191, 149] on icon at bounding box center [191, 148] width 3 height 3
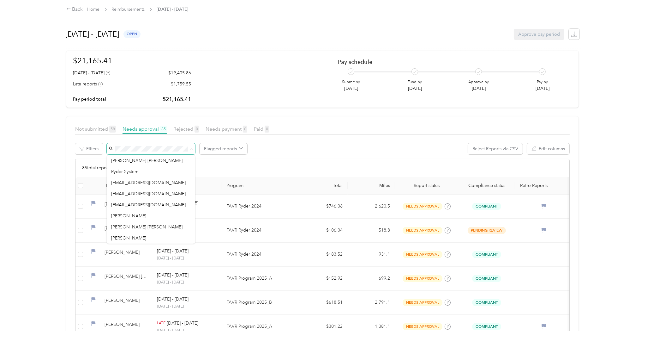
click at [340, 137] on div at bounding box center [322, 135] width 495 height 3
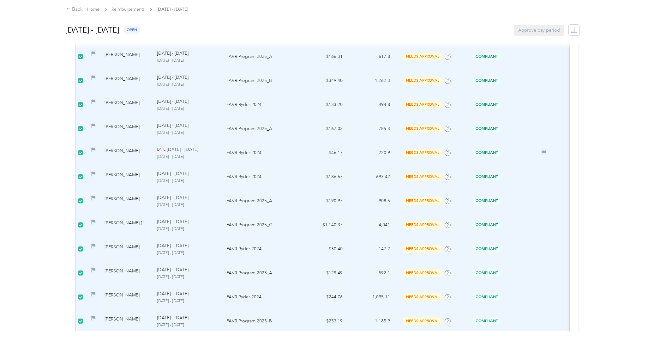
scroll to position [516, 0]
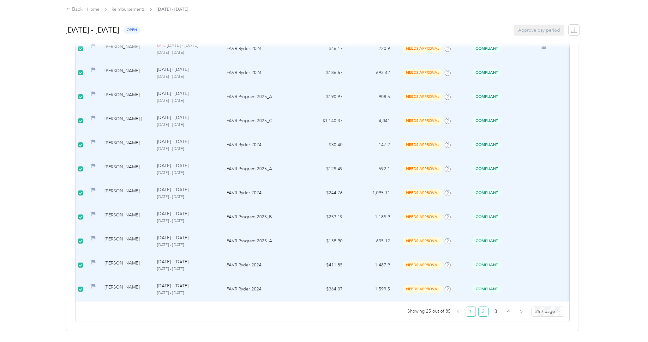
click at [479, 307] on link "2" at bounding box center [483, 311] width 9 height 9
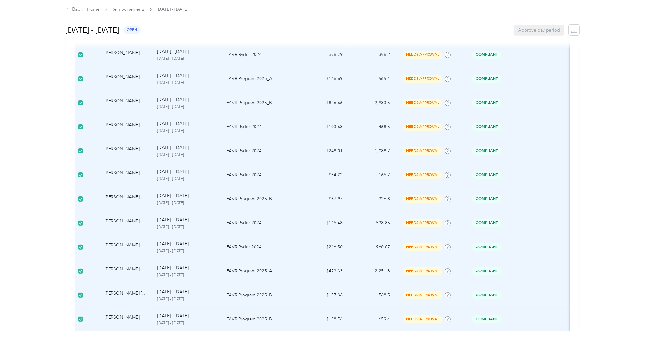
scroll to position [516, 0]
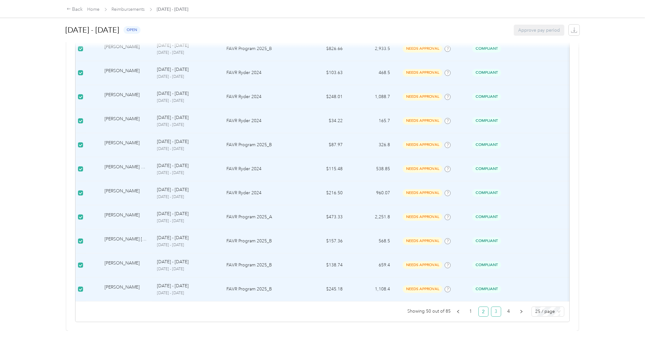
click at [492, 307] on link "3" at bounding box center [496, 311] width 9 height 9
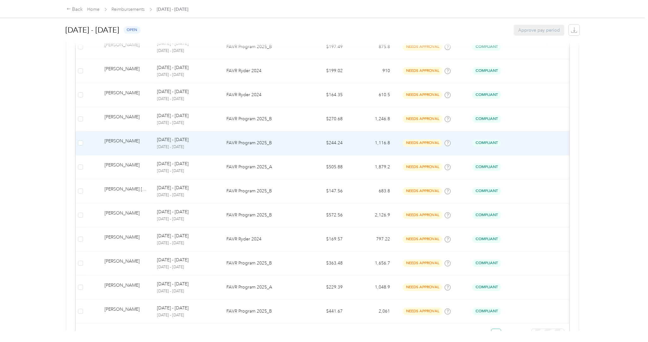
scroll to position [516, 0]
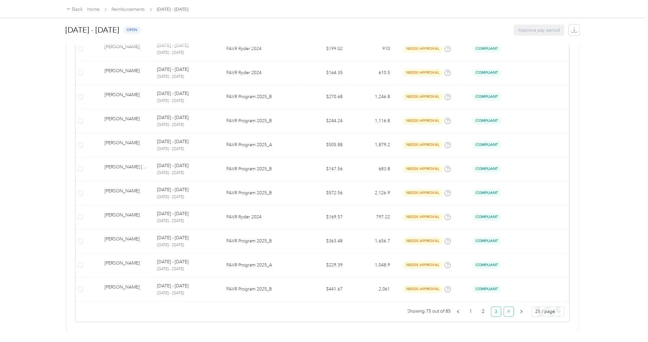
click at [505, 307] on link "4" at bounding box center [508, 311] width 9 height 9
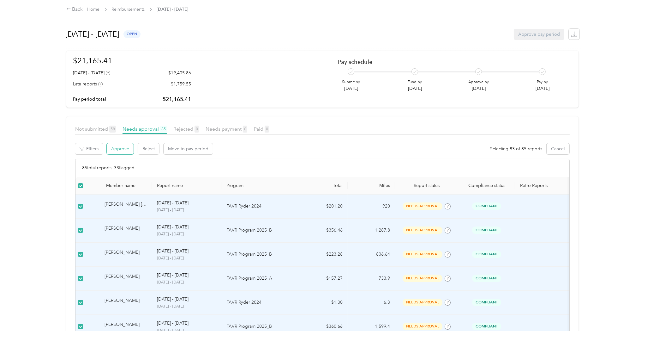
click at [121, 148] on button "Approve" at bounding box center [120, 148] width 27 height 11
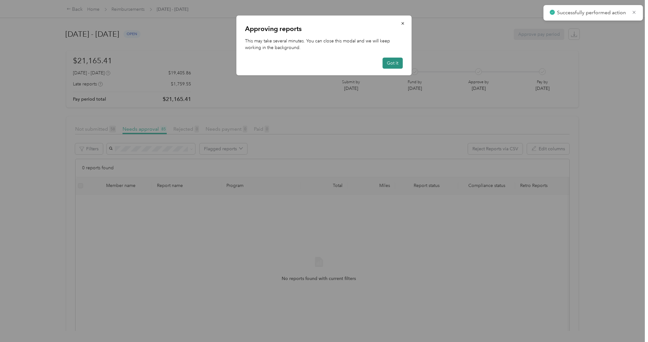
click at [394, 63] on button "Got it" at bounding box center [393, 63] width 20 height 11
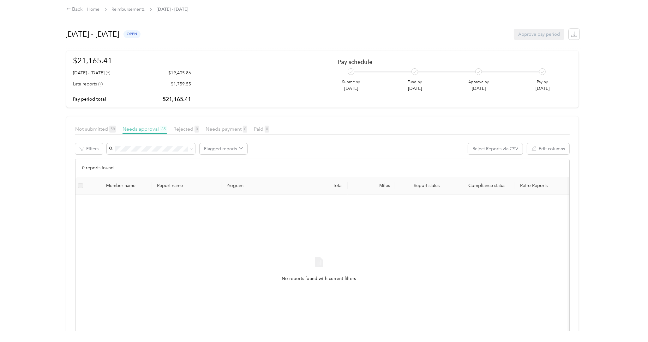
click at [146, 128] on span "Needs approval 85" at bounding box center [145, 129] width 44 height 6
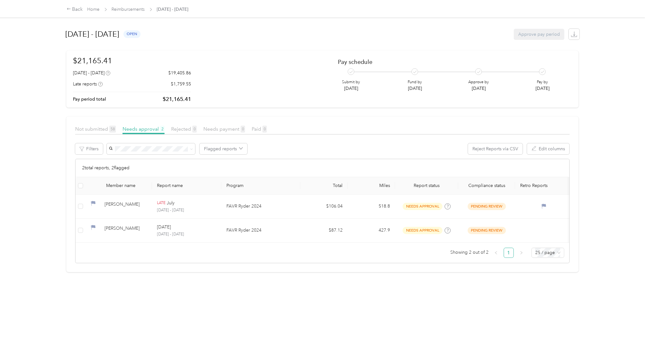
click at [334, 314] on div "August 1 - 31, 2025 open Approve pay period $21,165.41 August 1 - 31, 2025 $19,…" at bounding box center [323, 165] width 538 height 331
